Goal: Navigation & Orientation: Find specific page/section

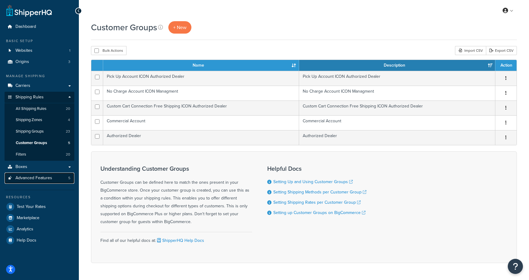
click at [41, 179] on span "Advanced Features" at bounding box center [33, 178] width 37 height 5
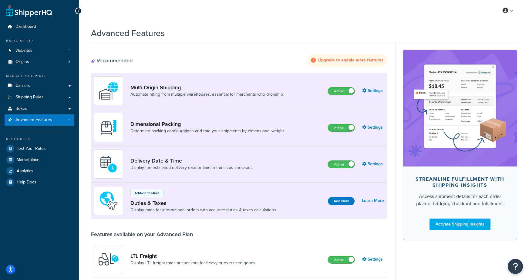
click at [351, 30] on div "Advanced Features" at bounding box center [304, 31] width 426 height 15
drag, startPoint x: 220, startPoint y: 23, endPoint x: 213, endPoint y: 11, distance: 13.0
